Goal: Register for event/course

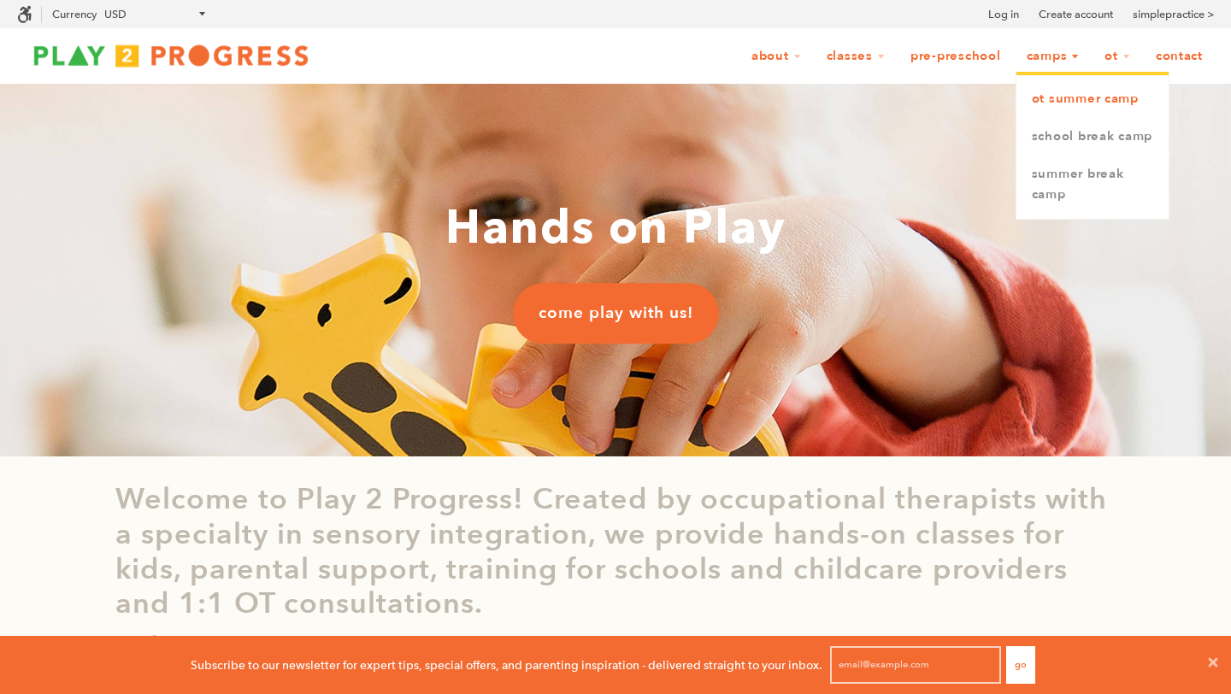
click at [1047, 97] on link "OT Summer Camp" at bounding box center [1092, 99] width 152 height 38
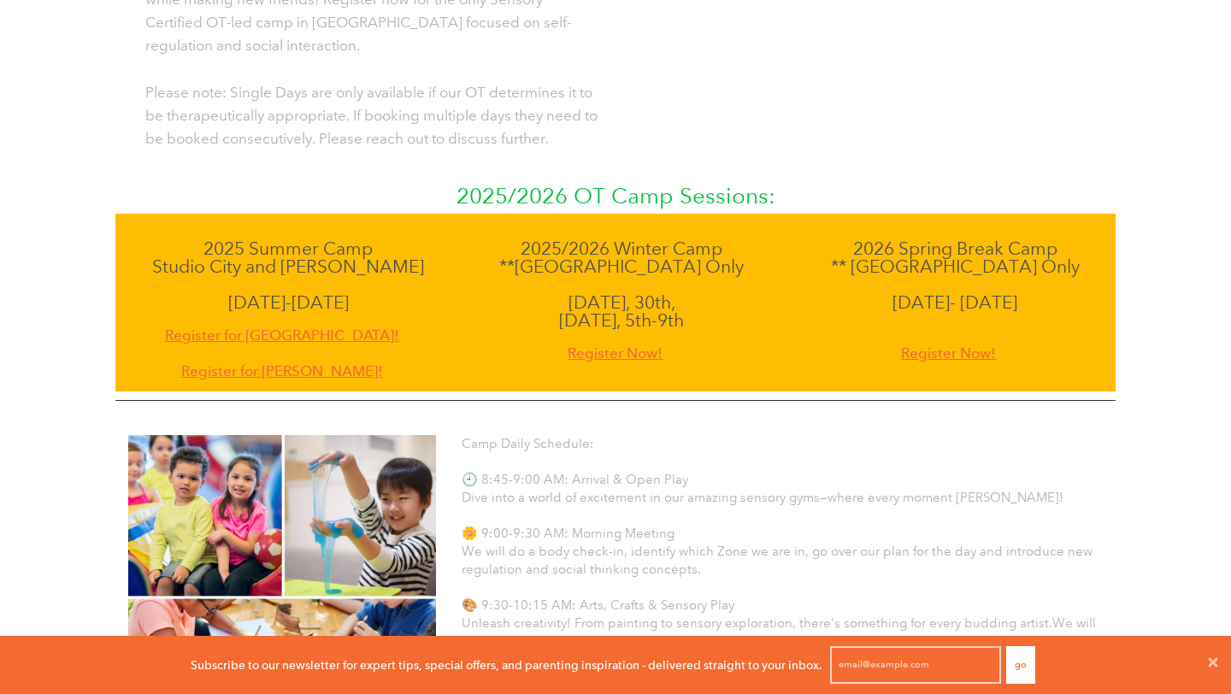
scroll to position [885, 0]
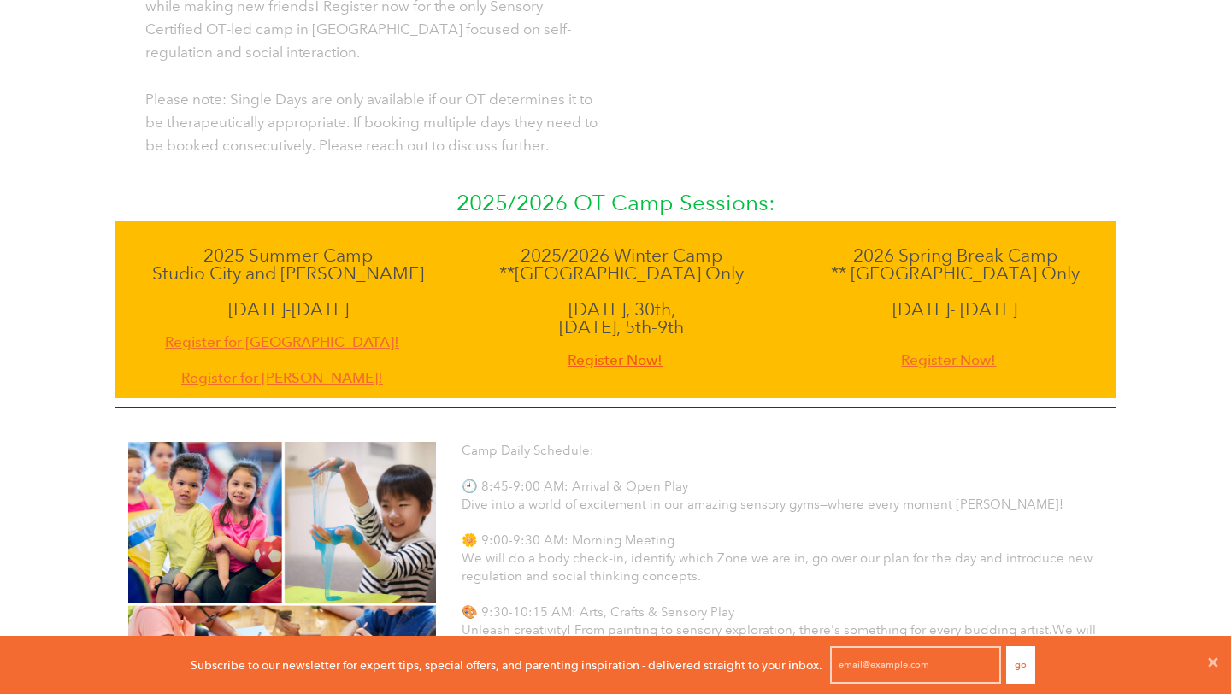
click at [595, 349] on span "Register Now!" at bounding box center [615, 360] width 95 height 23
click at [588, 349] on span "Register Now!" at bounding box center [615, 360] width 95 height 23
click at [1215, 659] on icon at bounding box center [1213, 661] width 9 height 9
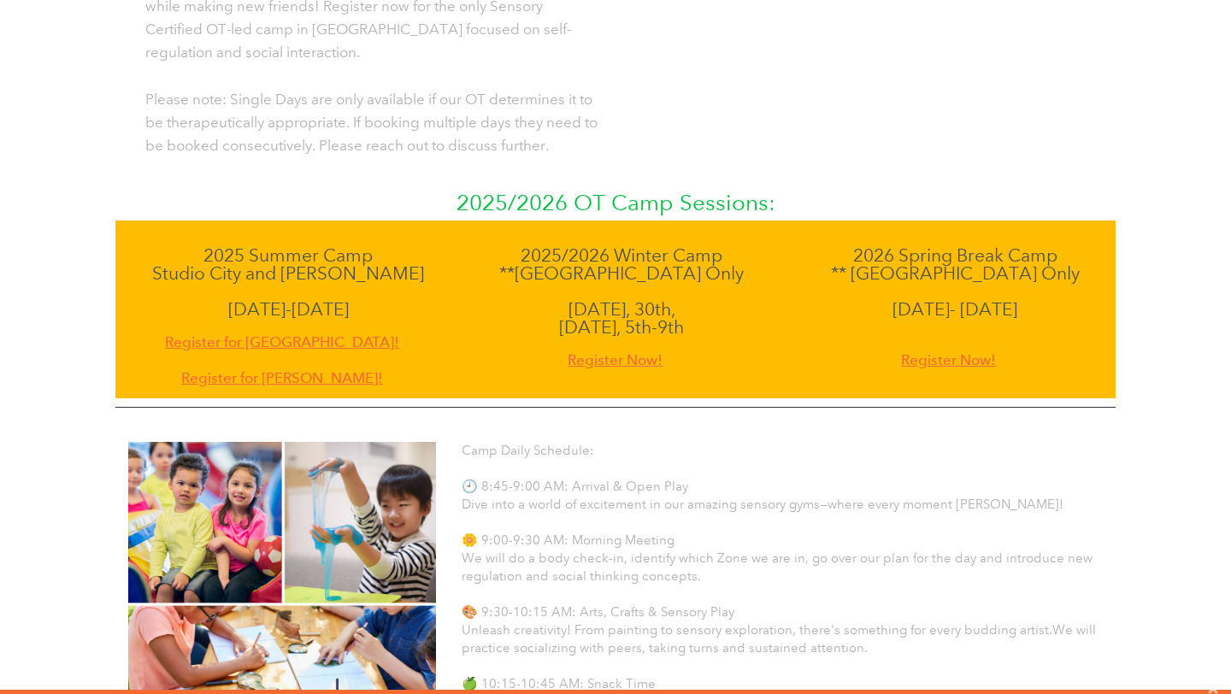
scroll to position [1, 1]
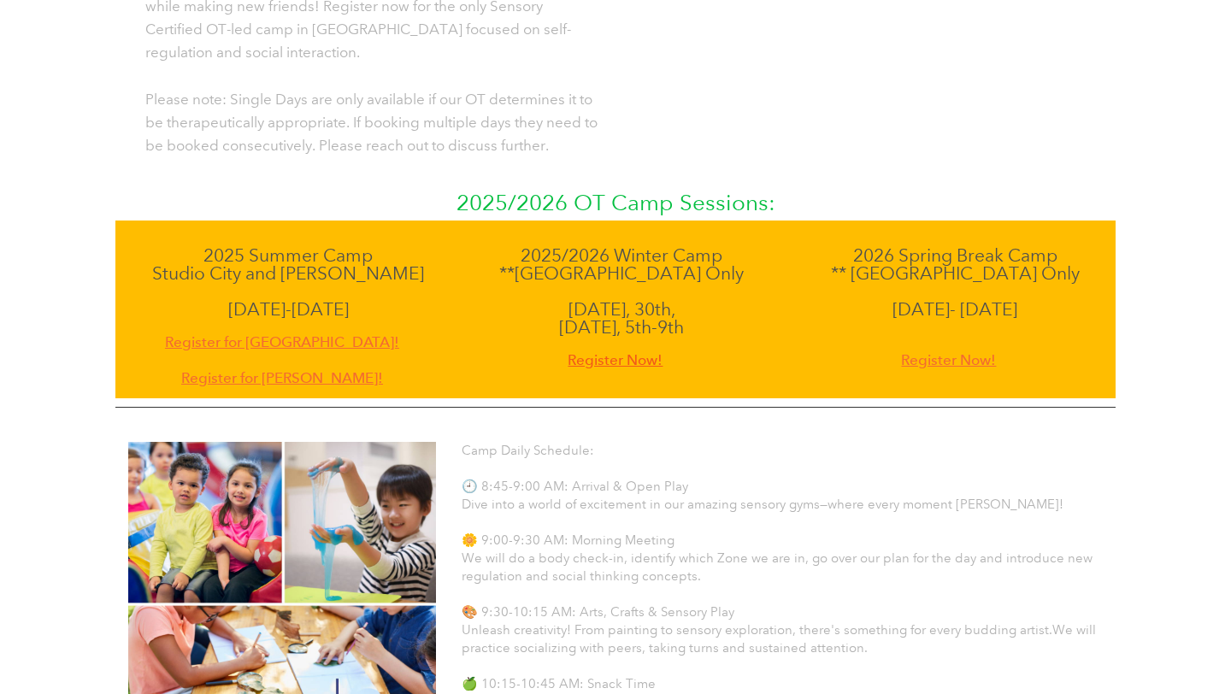
click at [639, 349] on span "Register Now!" at bounding box center [615, 360] width 95 height 23
click at [588, 351] on div "2025 Summer Camp Studio City and Beverly June 16-Aug 8, 2025 Register for Studi…" at bounding box center [615, 310] width 1000 height 178
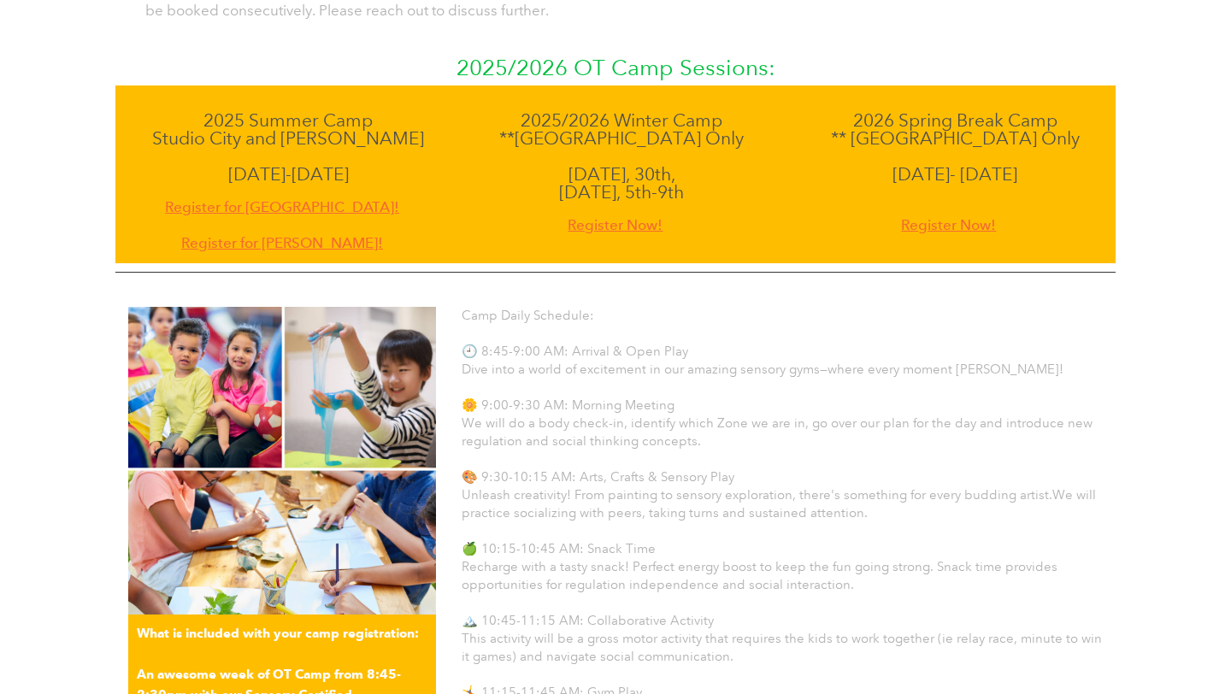
scroll to position [1037, 0]
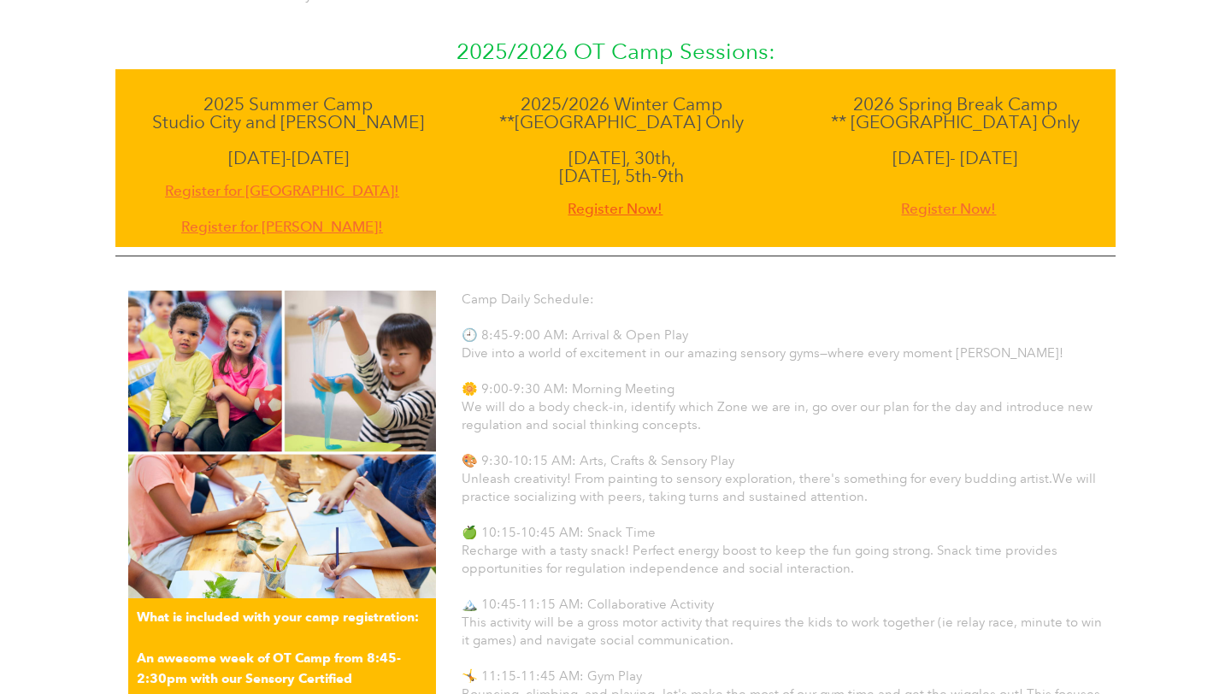
click at [600, 197] on span "Register Now!" at bounding box center [615, 208] width 95 height 23
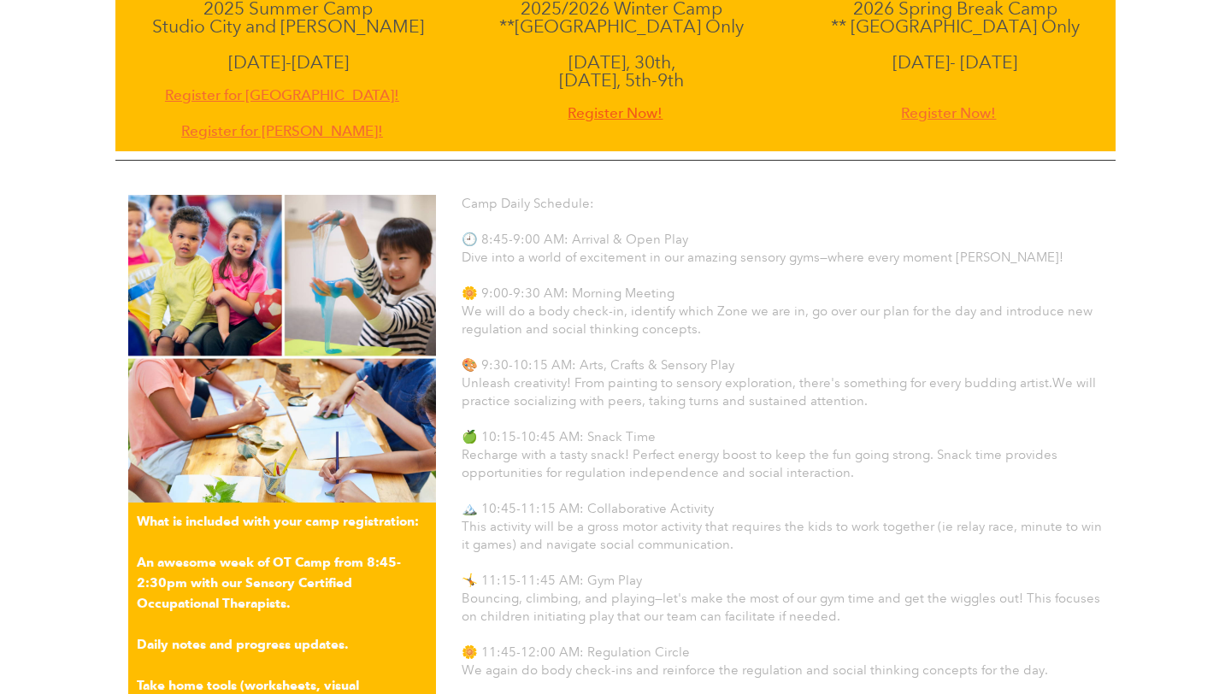
scroll to position [1173, 0]
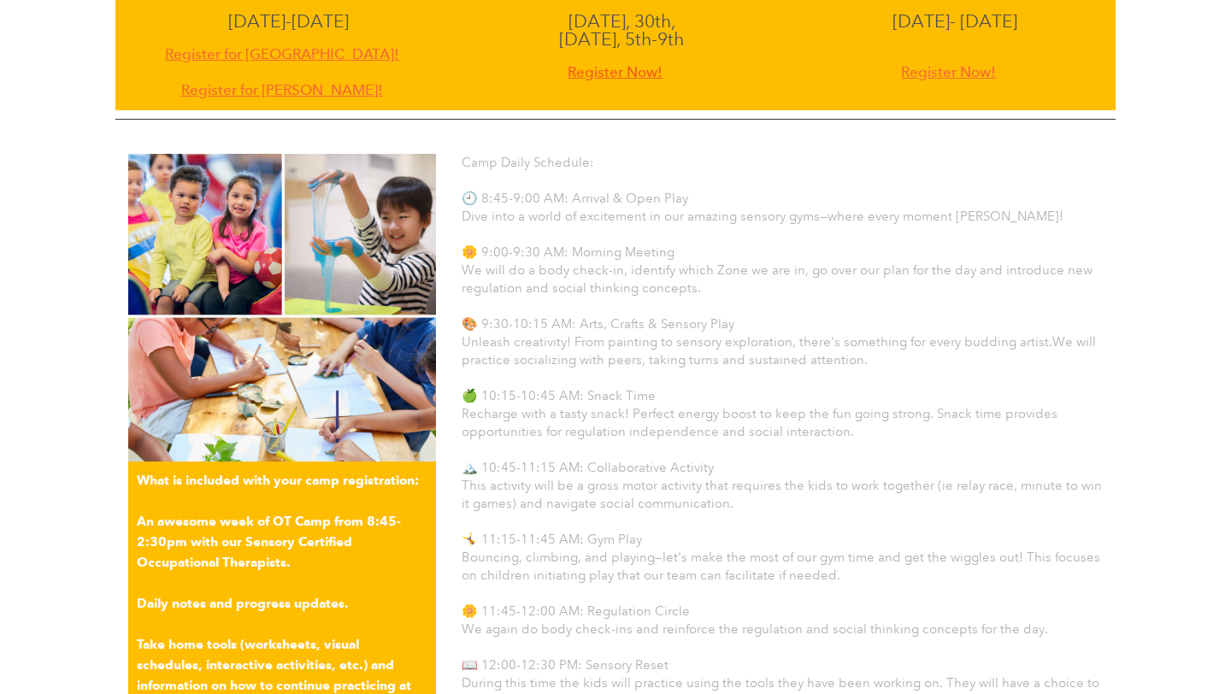
click at [593, 61] on span "Register Now!" at bounding box center [615, 72] width 95 height 23
click at [579, 61] on span "Register Now!" at bounding box center [615, 72] width 95 height 23
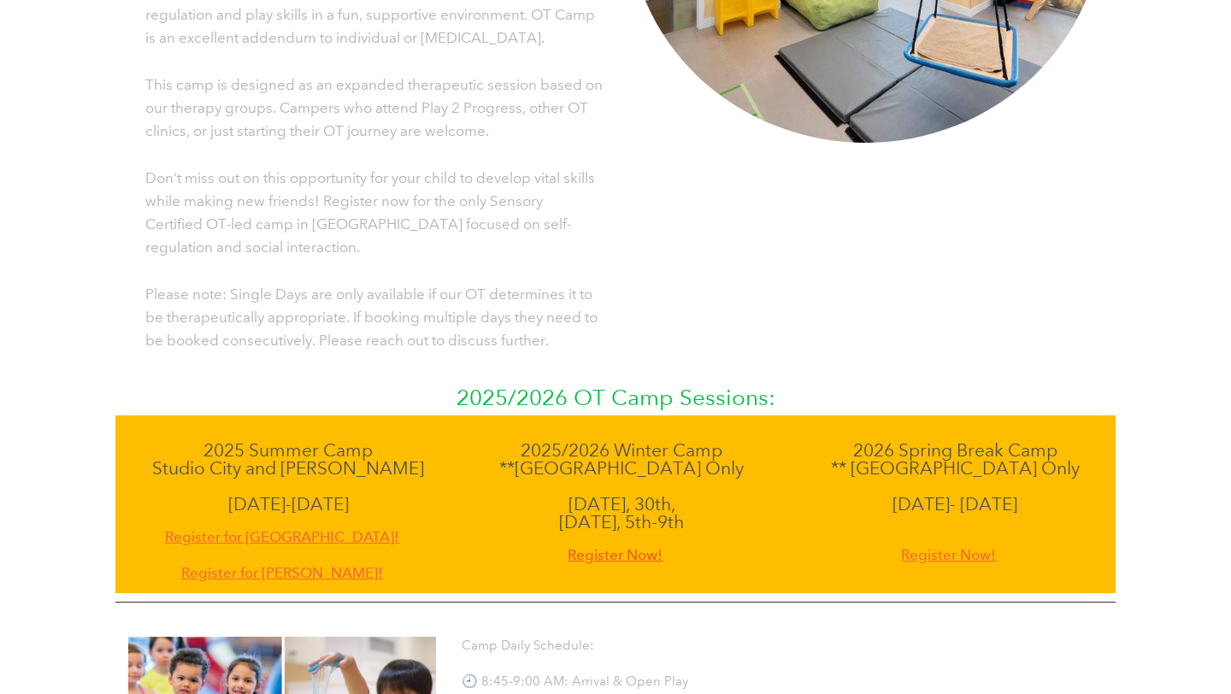
scroll to position [692, 0]
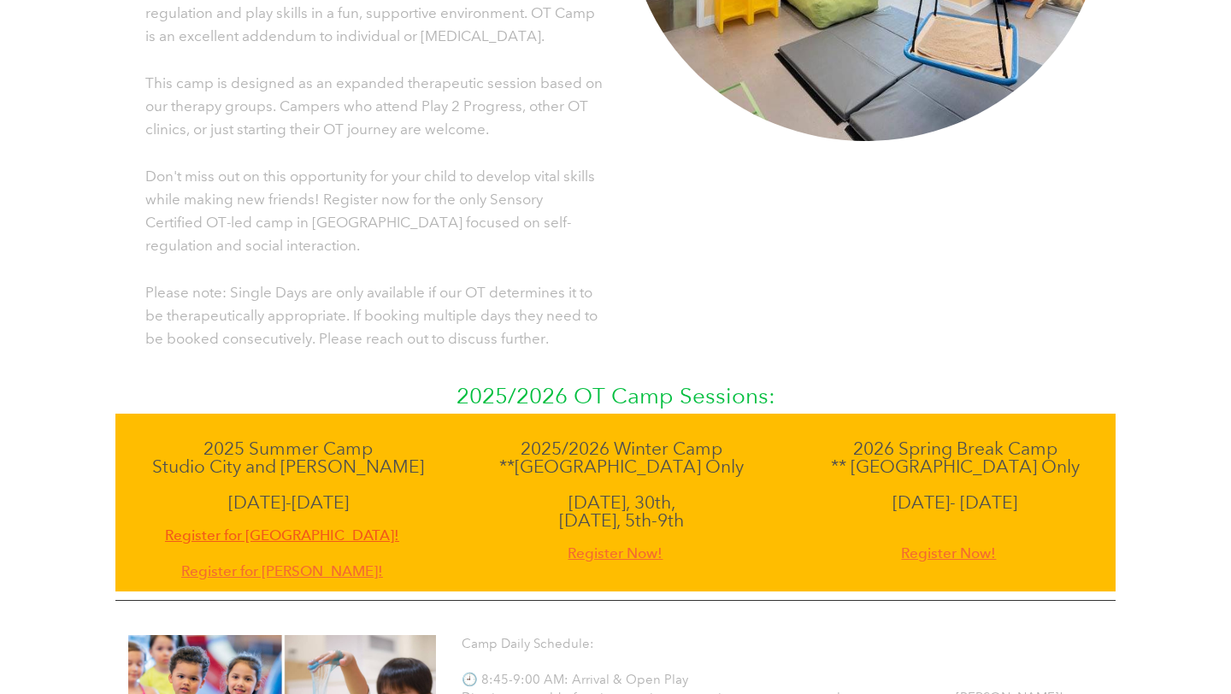
click at [346, 524] on span "Register for [GEOGRAPHIC_DATA]!" at bounding box center [282, 535] width 234 height 23
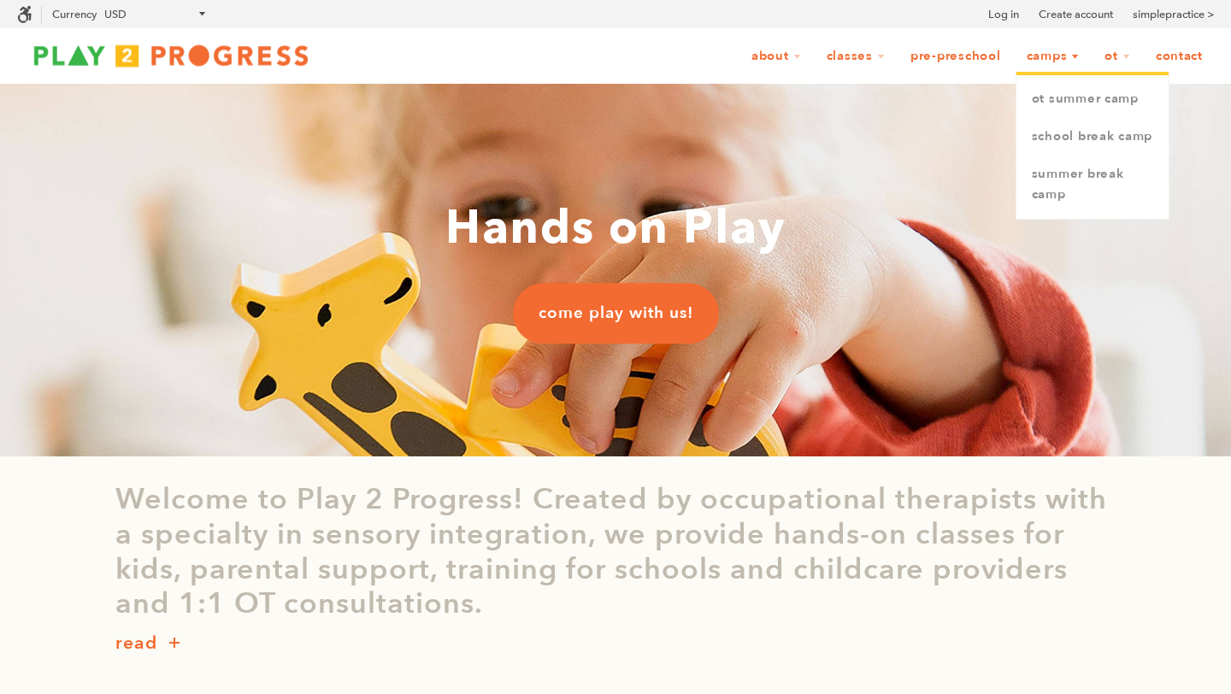
scroll to position [1, 1]
click at [1060, 148] on link "School Break Camp" at bounding box center [1092, 137] width 152 height 38
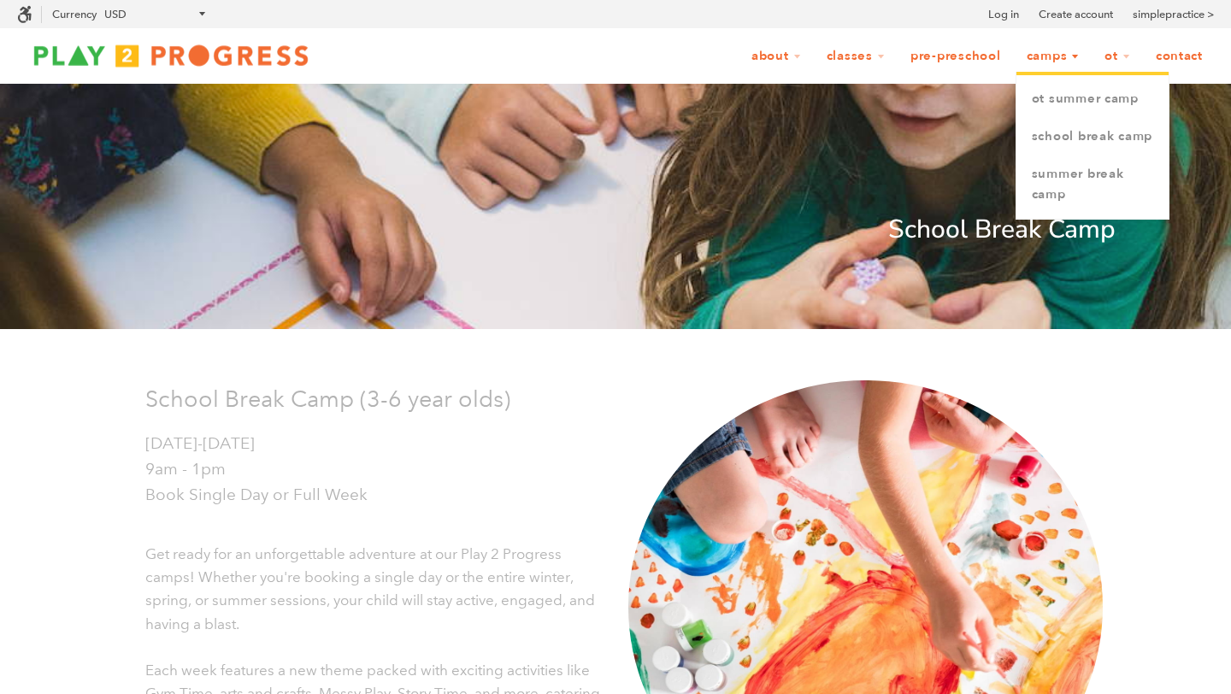
click at [1037, 56] on link "Camps" at bounding box center [1052, 56] width 75 height 32
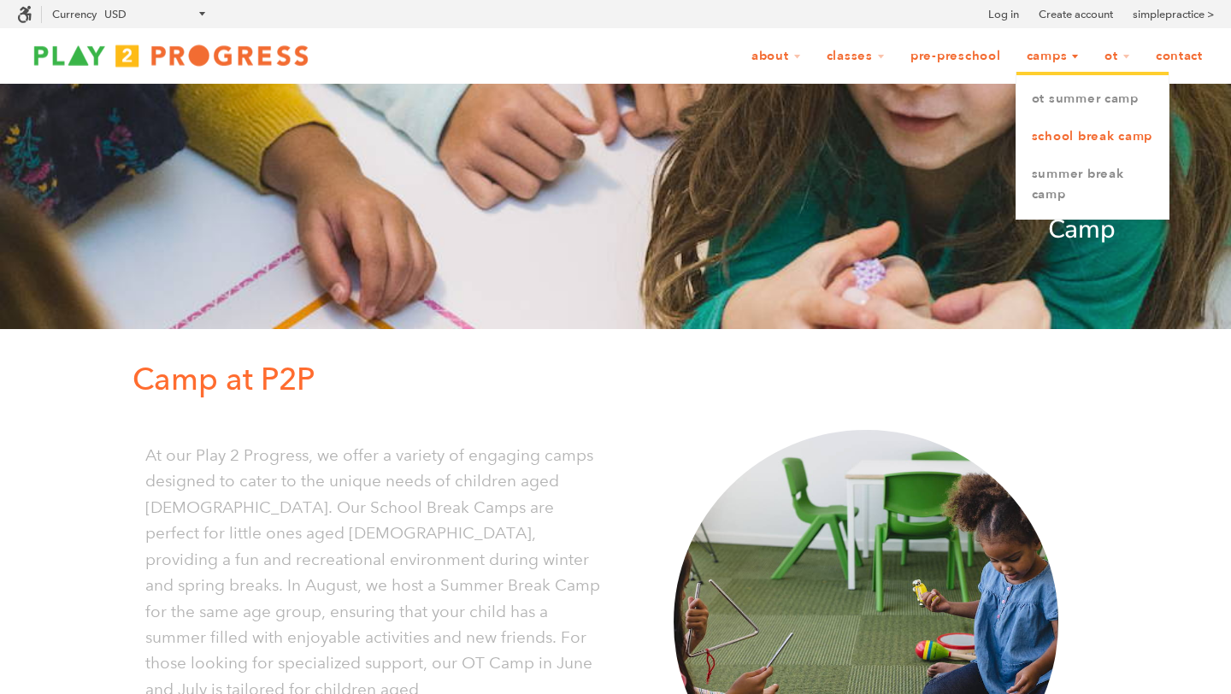
scroll to position [1, 1]
click at [1066, 110] on link "OT Summer Camp" at bounding box center [1092, 99] width 152 height 38
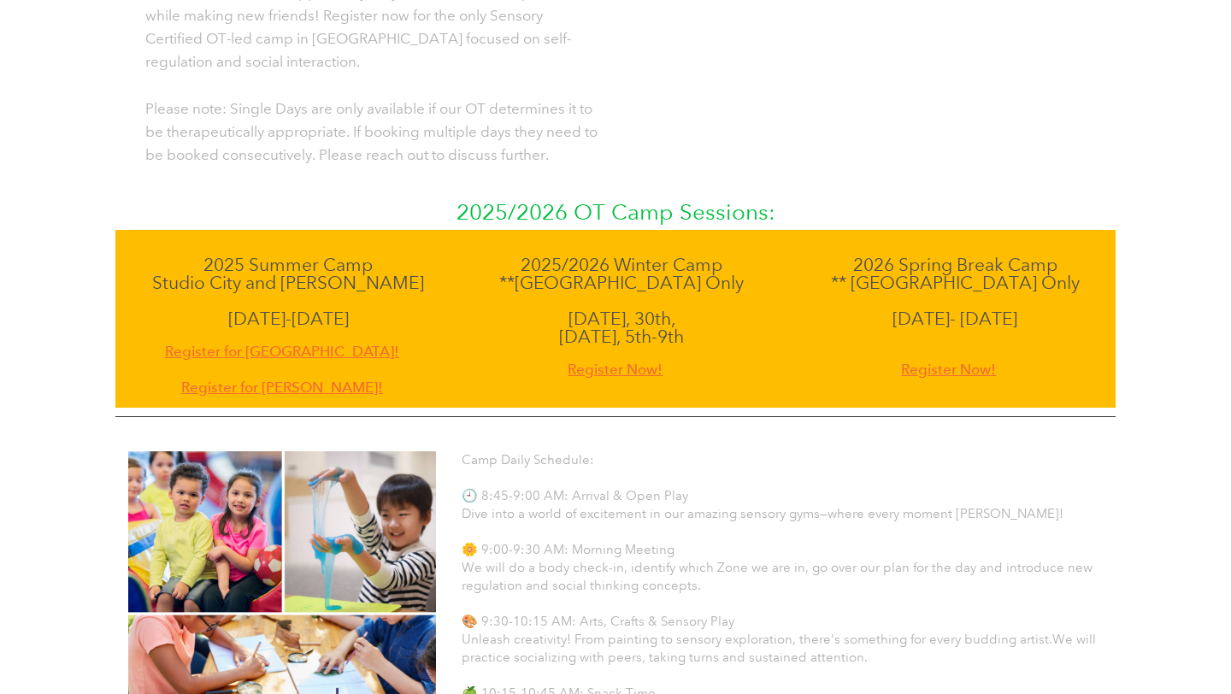
scroll to position [867, 0]
